Goal: Task Accomplishment & Management: Complete application form

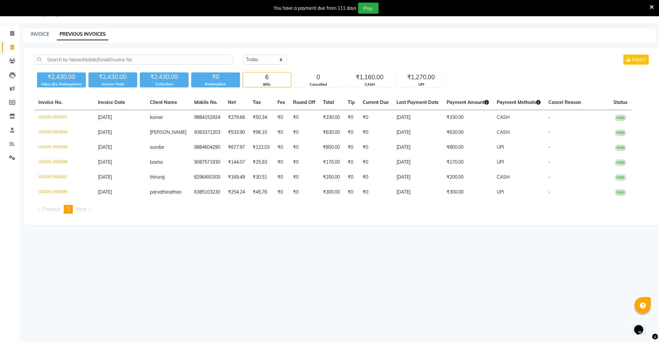
click at [360, 268] on div "08047224946 Select Location × [PERSON_NAME] Mens Salon Pallavaram, Pallavaram D…" at bounding box center [329, 171] width 659 height 342
click at [13, 47] on icon at bounding box center [12, 47] width 4 height 5
select select "service"
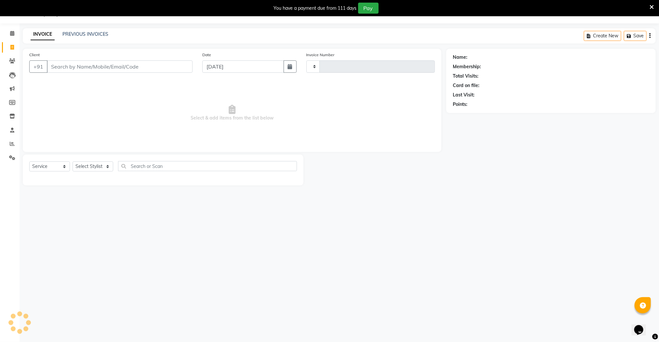
type input "2602"
select select "8211"
drag, startPoint x: 73, startPoint y: 67, endPoint x: 106, endPoint y: 71, distance: 32.4
click at [74, 67] on input "Client" at bounding box center [120, 66] width 146 height 12
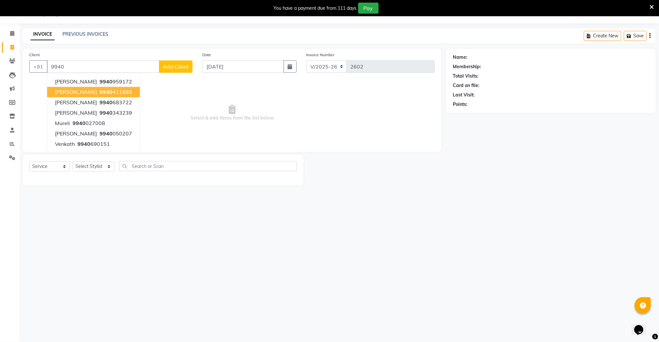
click at [98, 92] on ngb-highlight "9940 411888" at bounding box center [115, 92] width 34 height 7
type input "9940411888"
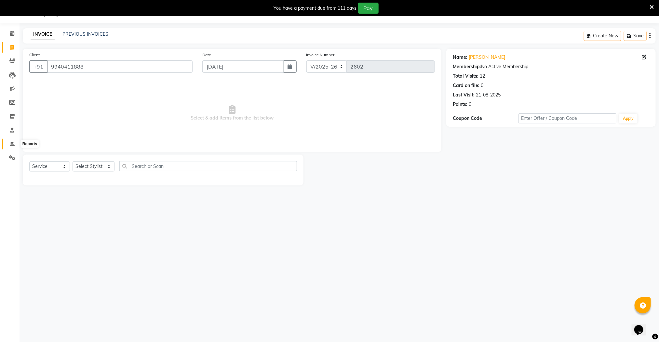
click at [11, 143] on icon at bounding box center [12, 143] width 5 height 5
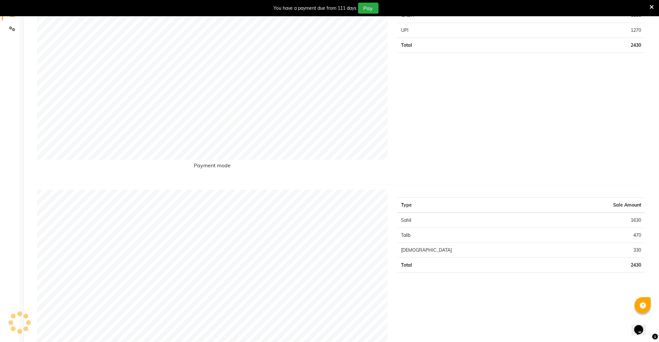
scroll to position [147, 0]
click at [403, 108] on div "Type Sale Amount CASH 1160 UPI 1270 Total 2430" at bounding box center [520, 80] width 257 height 194
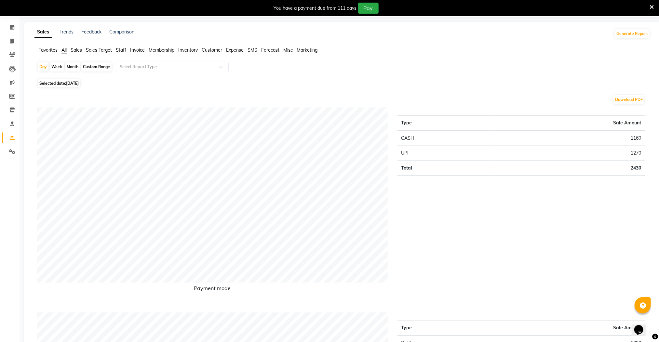
scroll to position [0, 0]
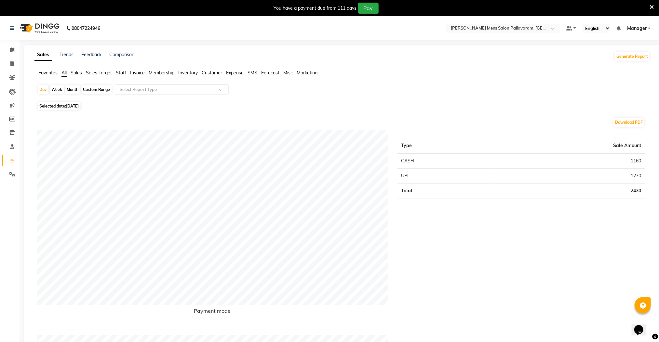
click at [363, 76] on ul "Favorites All Sales Sales Target Staff Invoice Membership Inventory Customer Ex…" at bounding box center [341, 73] width 615 height 7
click at [13, 159] on icon at bounding box center [12, 160] width 5 height 5
click at [13, 64] on icon at bounding box center [12, 63] width 4 height 5
select select "service"
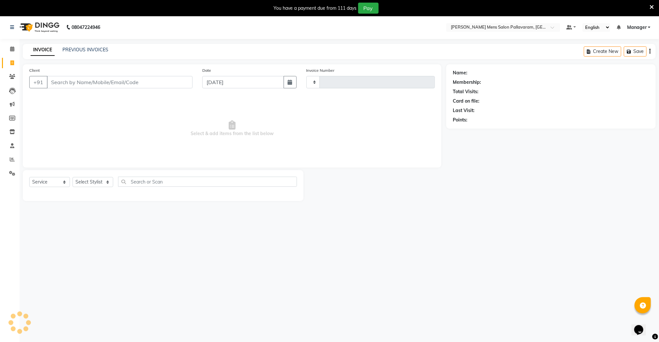
type input "2602"
select select "8211"
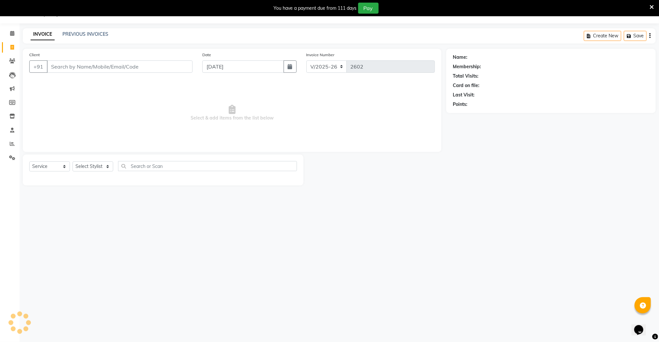
drag, startPoint x: 67, startPoint y: 70, endPoint x: 78, endPoint y: 70, distance: 11.7
click at [67, 70] on input "Client" at bounding box center [120, 66] width 146 height 12
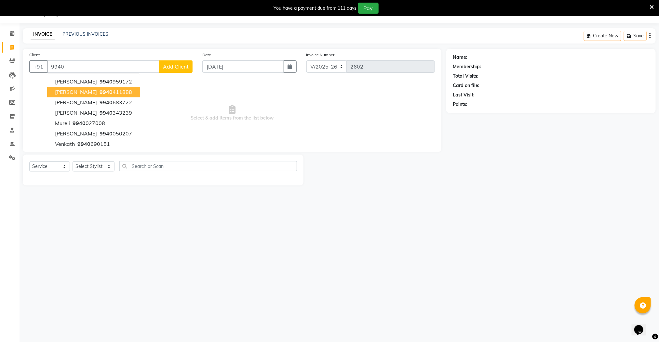
click at [113, 90] on button "[PERSON_NAME] 9940 411888" at bounding box center [93, 92] width 93 height 10
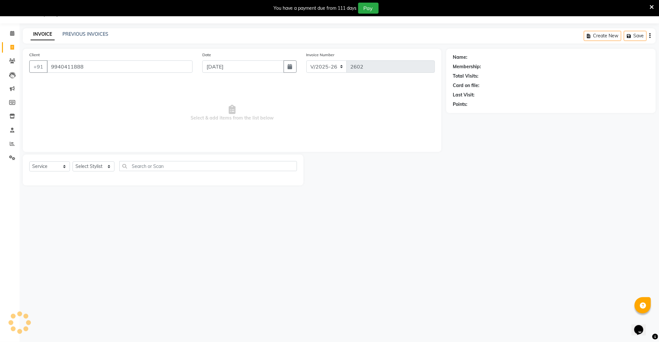
type input "9940411888"
click at [99, 163] on select "Select Stylist Manager [PERSON_NAME] [PERSON_NAME] [PERSON_NAME]" at bounding box center [93, 167] width 42 height 10
select select "78867"
click at [72, 162] on select "Select Stylist Manager [PERSON_NAME] [PERSON_NAME] [PERSON_NAME]" at bounding box center [93, 167] width 42 height 10
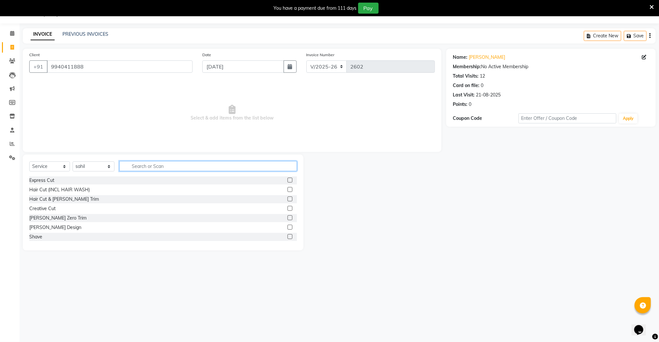
click at [135, 166] on input "text" at bounding box center [208, 166] width 178 height 10
type input "he"
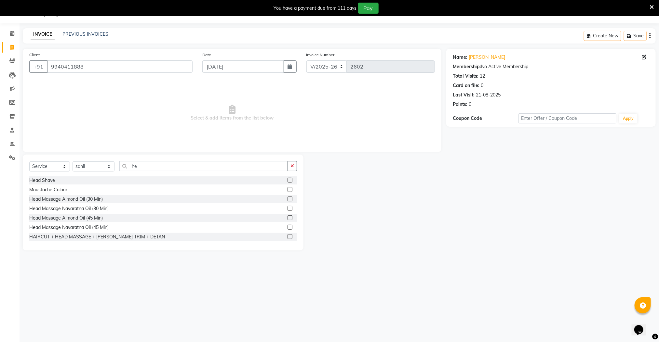
click at [287, 180] on label at bounding box center [289, 180] width 5 height 5
click at [287, 180] on input "checkbox" at bounding box center [289, 180] width 4 height 4
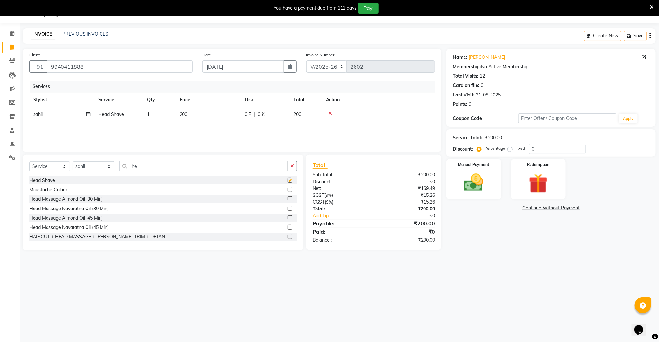
checkbox input "false"
click at [244, 166] on input "he" at bounding box center [203, 166] width 169 height 10
type input "h"
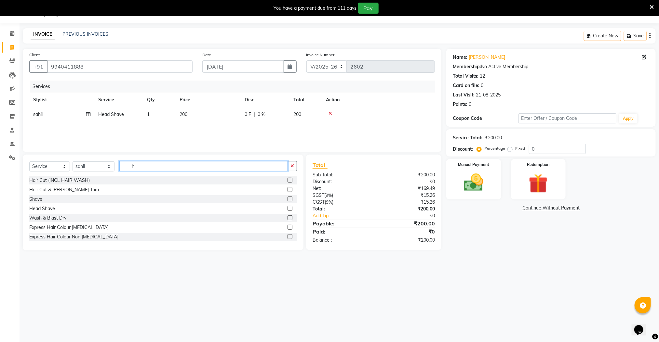
type input "he"
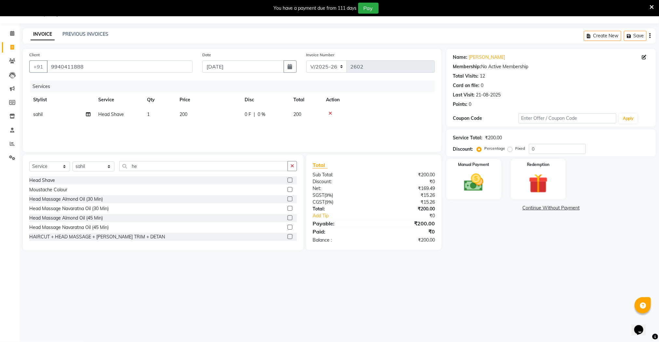
click at [287, 200] on label at bounding box center [289, 199] width 5 height 5
click at [287, 200] on input "checkbox" at bounding box center [289, 199] width 4 height 4
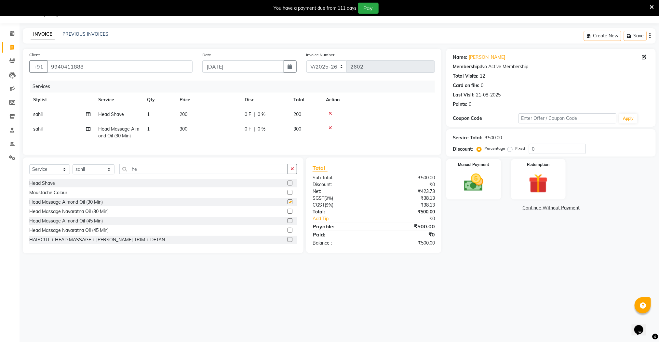
checkbox input "false"
click at [195, 174] on input "he" at bounding box center [203, 169] width 169 height 10
type input "h"
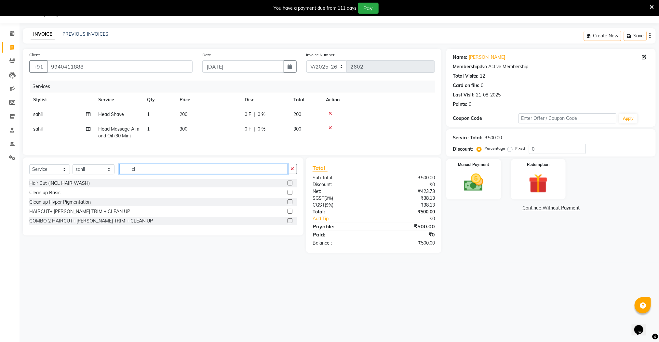
type input "cl"
click at [290, 195] on label at bounding box center [289, 192] width 5 height 5
click at [290, 195] on input "checkbox" at bounding box center [289, 193] width 4 height 4
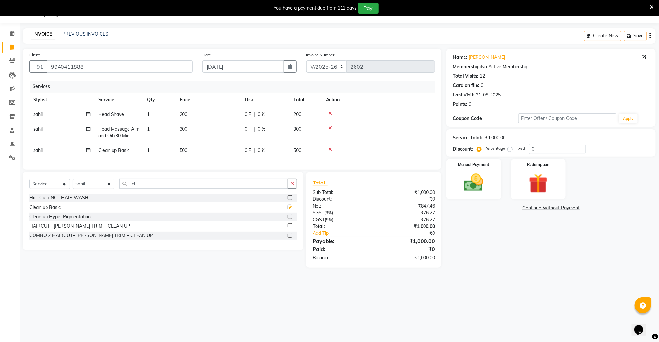
checkbox input "false"
click at [190, 189] on input "cl" at bounding box center [203, 184] width 169 height 10
type input "c"
click at [287, 247] on label at bounding box center [289, 244] width 5 height 5
click at [287, 247] on input "checkbox" at bounding box center [289, 245] width 4 height 4
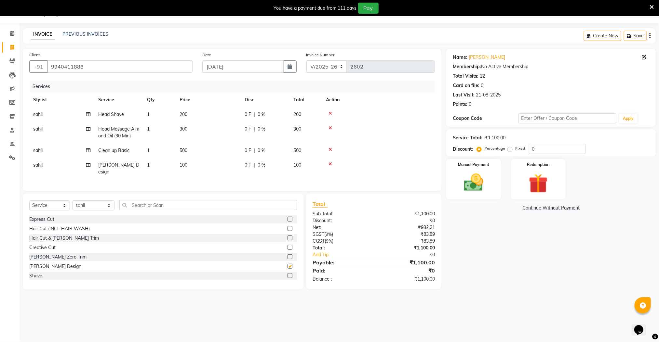
checkbox input "false"
click at [206, 205] on input "text" at bounding box center [208, 205] width 178 height 10
click at [287, 238] on label at bounding box center [289, 238] width 5 height 5
click at [287, 238] on input "checkbox" at bounding box center [289, 238] width 4 height 4
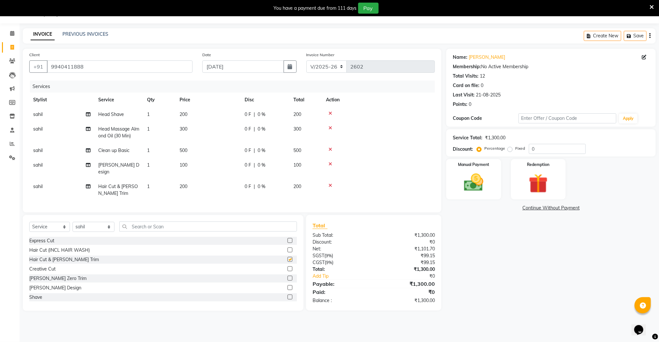
checkbox input "false"
click at [478, 189] on img at bounding box center [473, 182] width 33 height 23
click at [497, 210] on span "UPI" at bounding box center [498, 208] width 10 height 7
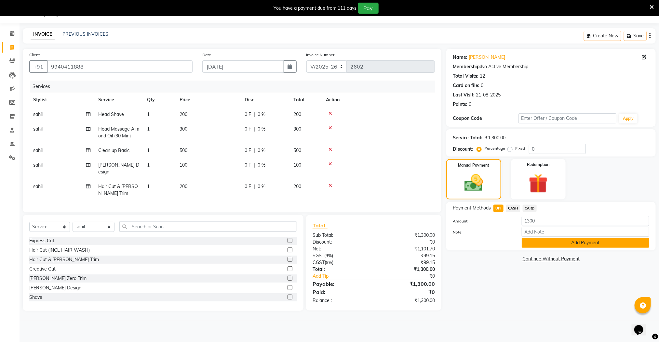
click at [549, 241] on button "Add Payment" at bounding box center [584, 243] width 127 height 10
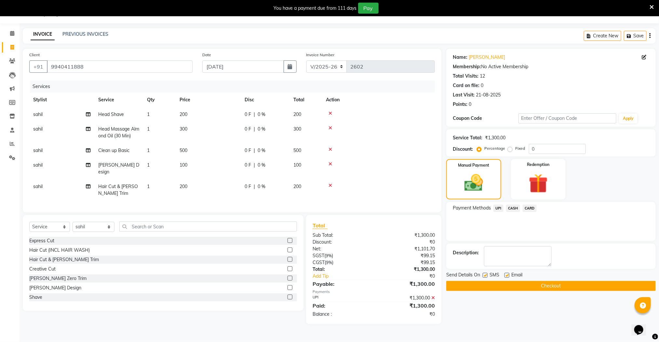
click at [533, 287] on button "Checkout" at bounding box center [550, 286] width 209 height 10
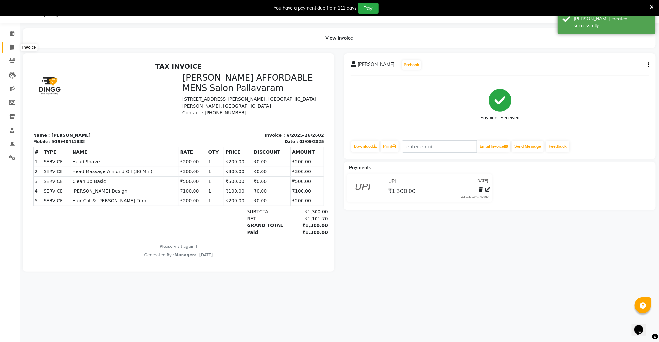
click at [13, 49] on icon at bounding box center [12, 47] width 4 height 5
select select "service"
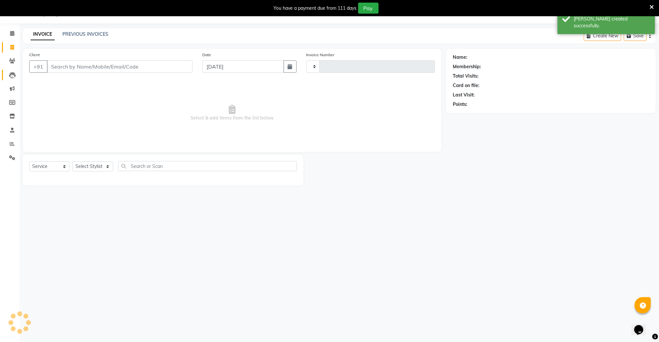
type input "2603"
select select "8211"
click at [13, 145] on icon at bounding box center [12, 143] width 5 height 5
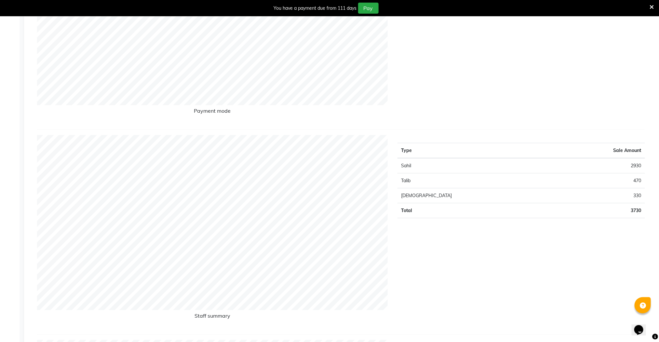
scroll to position [206, 0]
